Goal: Task Accomplishment & Management: Use online tool/utility

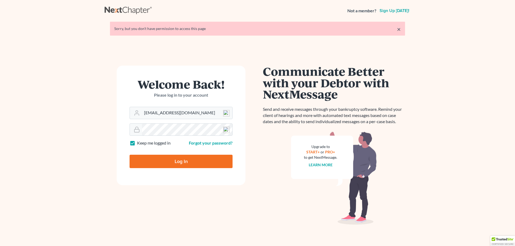
click at [176, 162] on input "Log In" at bounding box center [180, 161] width 103 height 13
type input "Thinking..."
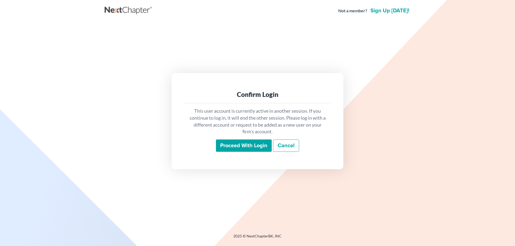
click at [220, 145] on input "Proceed with login" at bounding box center [244, 146] width 56 height 12
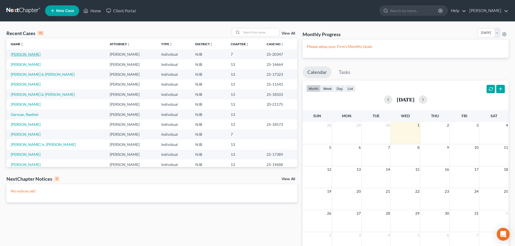
click at [36, 53] on link "Robinson, Heidi" at bounding box center [26, 54] width 30 height 5
